Goal: Information Seeking & Learning: Learn about a topic

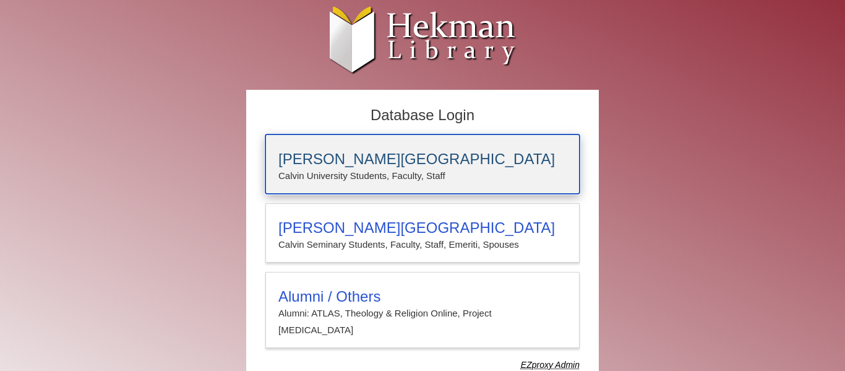
click at [395, 160] on h3 "[PERSON_NAME][GEOGRAPHIC_DATA]" at bounding box center [422, 158] width 288 height 17
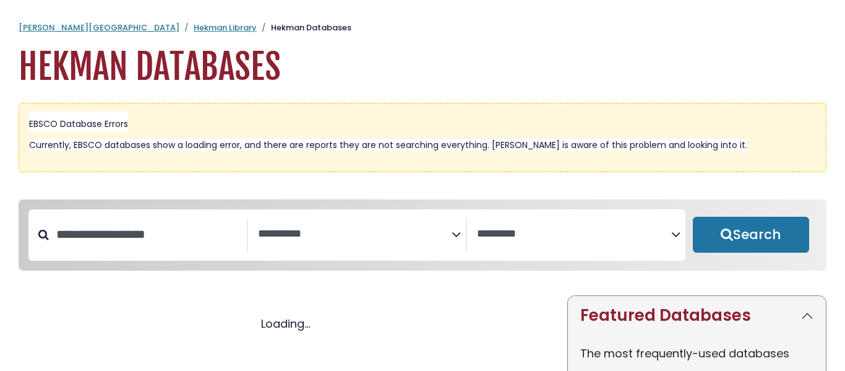
select select "Database Subject Filter"
select select "Database Vendors Filter"
select select "Database Subject Filter"
select select "Database Vendors Filter"
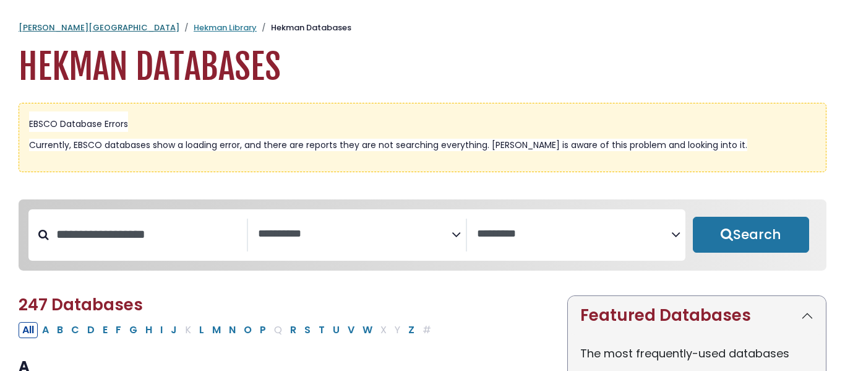
click at [66, 26] on link "[PERSON_NAME][GEOGRAPHIC_DATA]" at bounding box center [99, 28] width 161 height 12
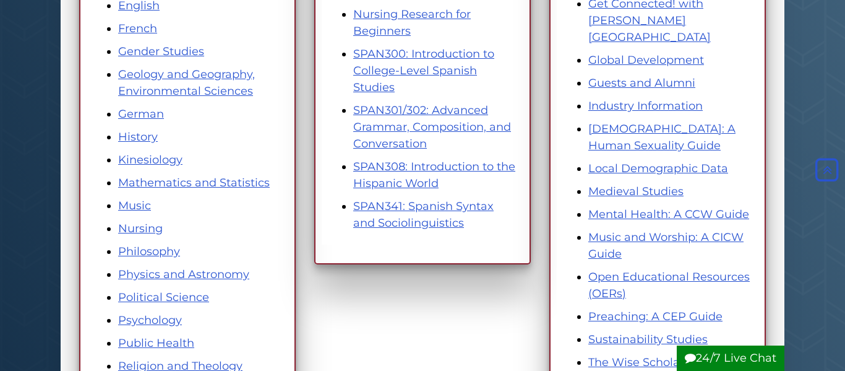
scroll to position [556, 0]
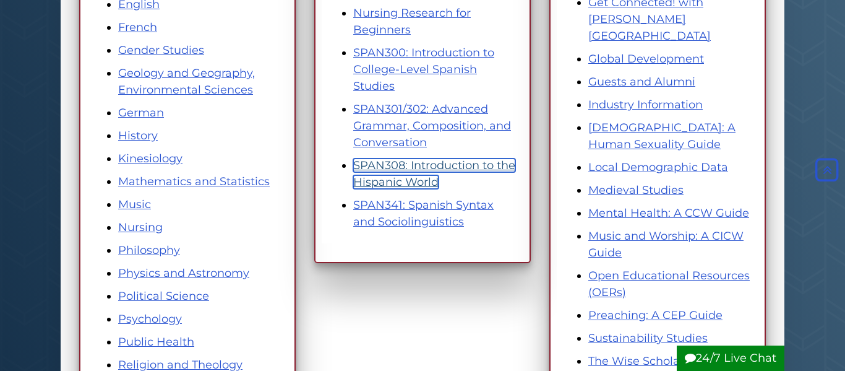
click at [431, 163] on link "SPAN308: Introduction to the Hispanic World" at bounding box center [434, 173] width 162 height 30
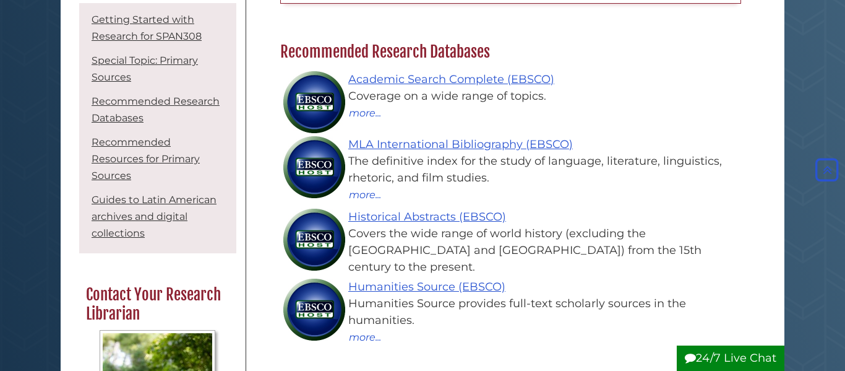
scroll to position [762, 0]
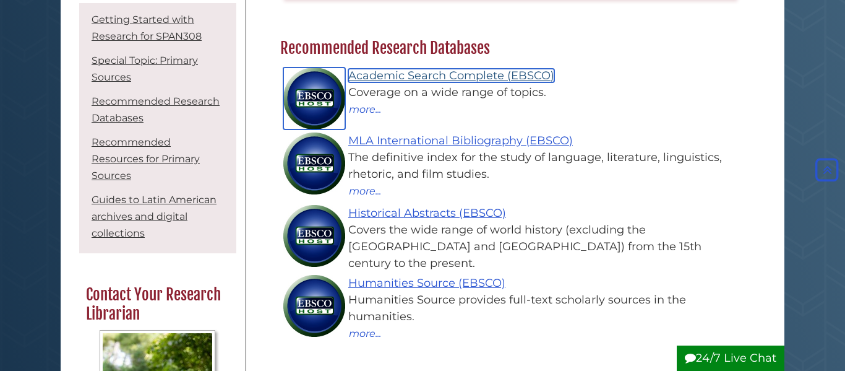
click at [453, 75] on link "Academic Search Complete (EBSCO)" at bounding box center [451, 76] width 206 height 14
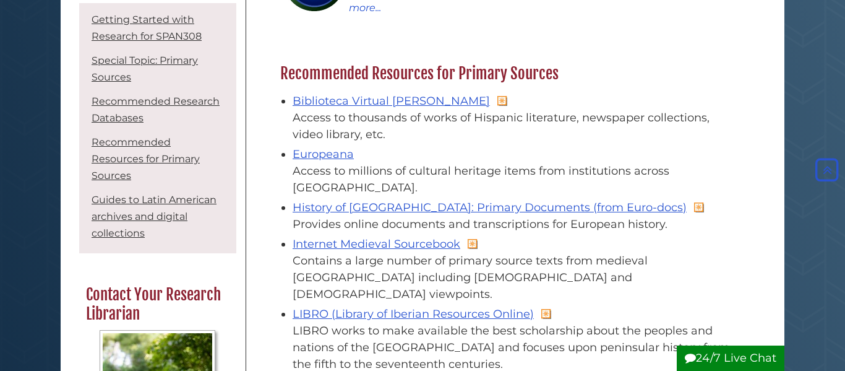
scroll to position [1088, 0]
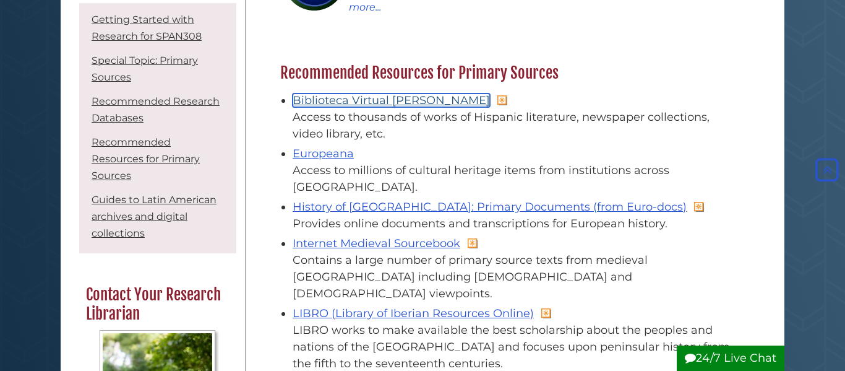
click at [435, 100] on link "Biblioteca Virtual [PERSON_NAME]" at bounding box center [391, 100] width 197 height 14
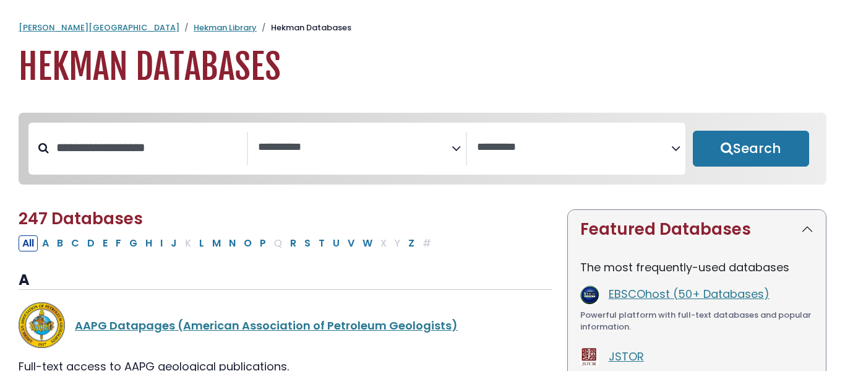
select select "Database Subject Filter"
select select "Database Vendors Filter"
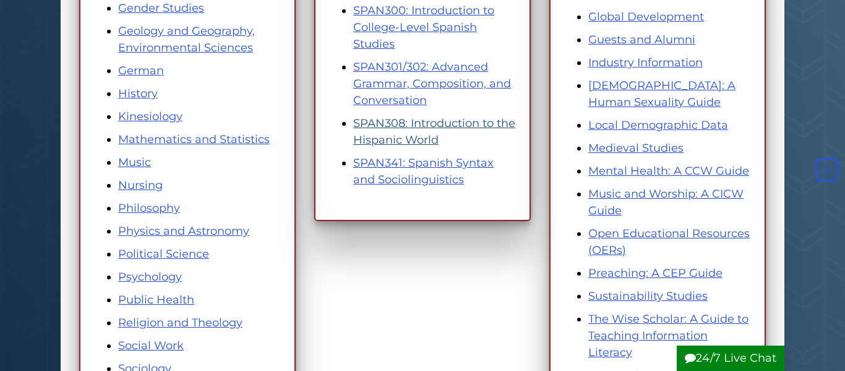
scroll to position [595, 0]
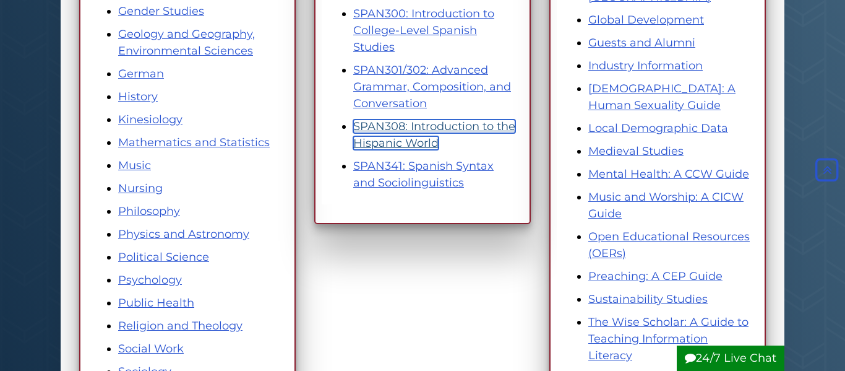
click at [392, 124] on link "SPAN308: Introduction to the Hispanic World" at bounding box center [434, 134] width 162 height 30
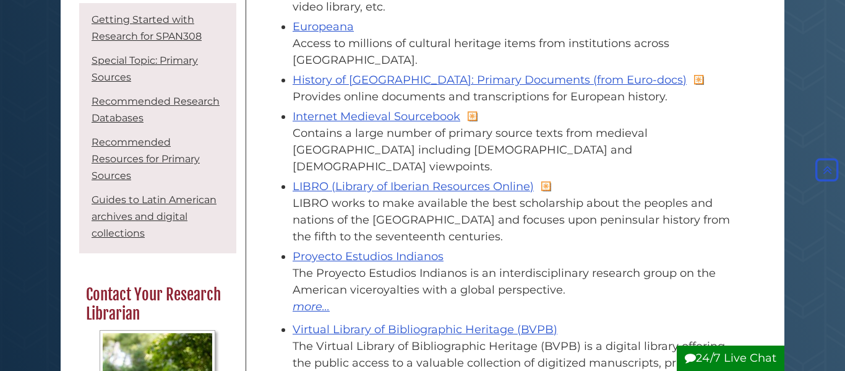
scroll to position [1216, 0]
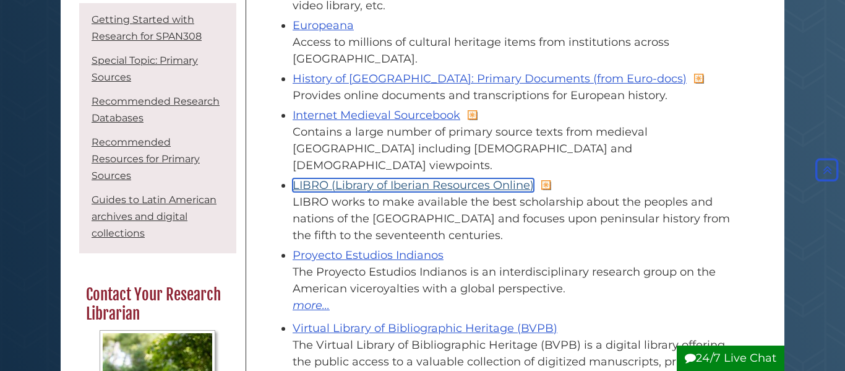
click at [423, 178] on link "LIBRO (Library of Iberian Resources Online)" at bounding box center [413, 185] width 241 height 14
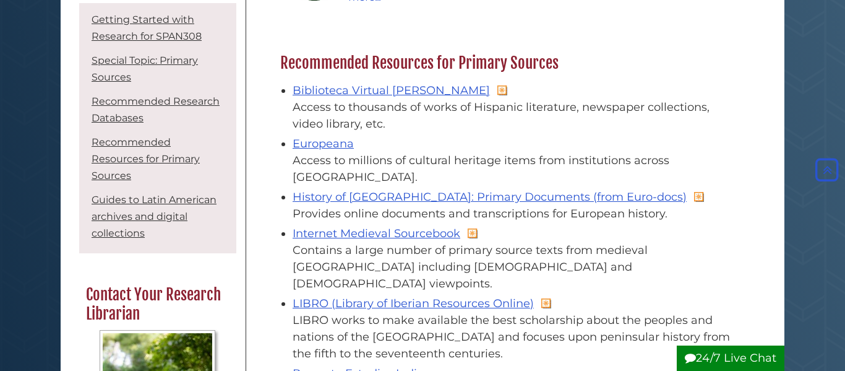
scroll to position [1099, 0]
